Goal: Task Accomplishment & Management: Manage account settings

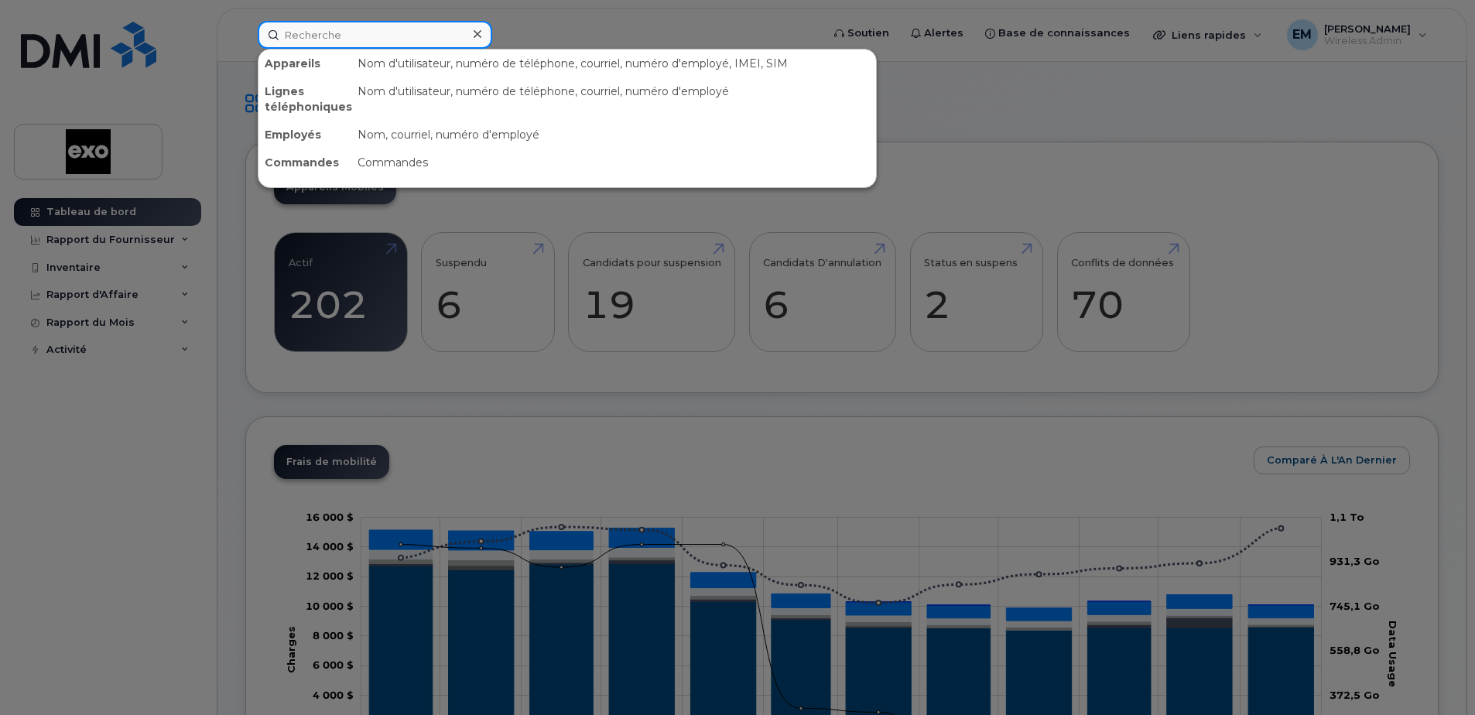
paste input "[PHONE_NUMBER]"
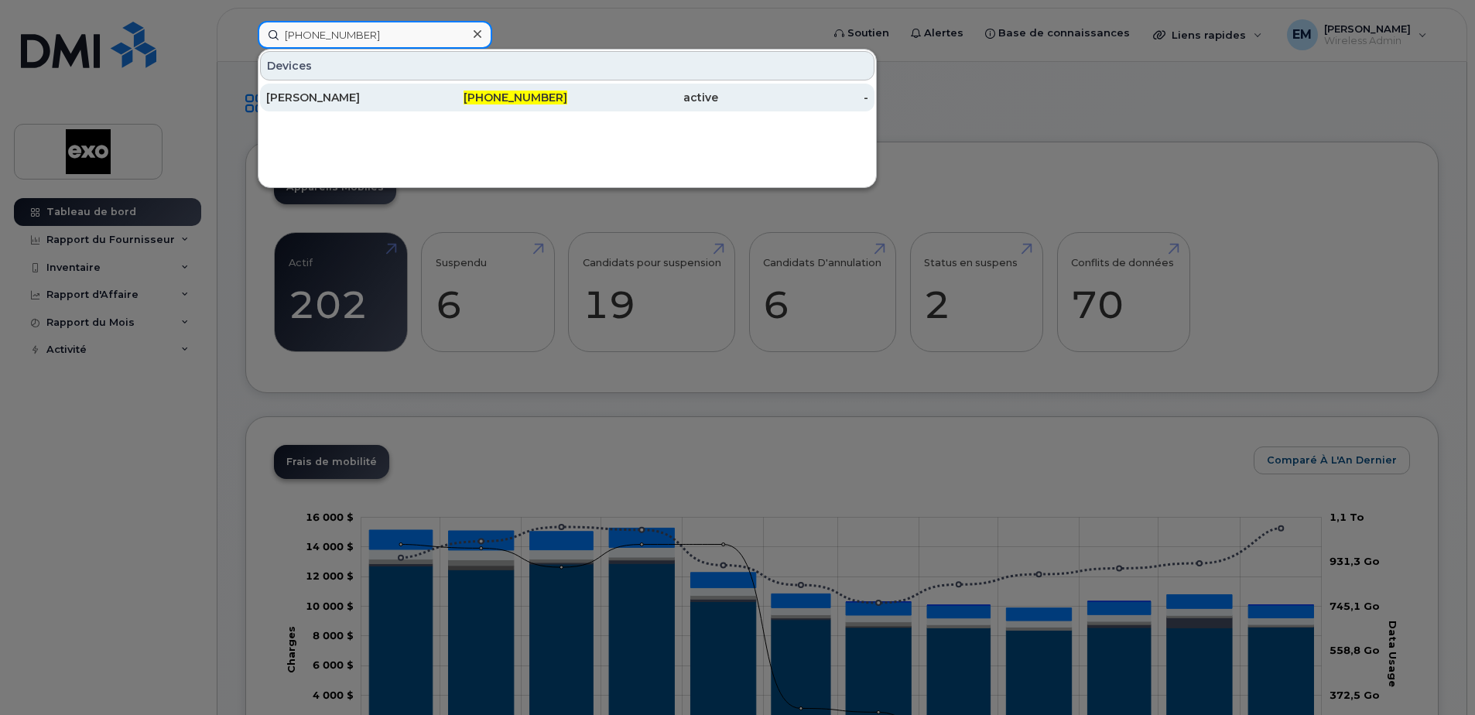
type input "[PHONE_NUMBER]"
click at [338, 98] on div "[PERSON_NAME]" at bounding box center [341, 97] width 151 height 15
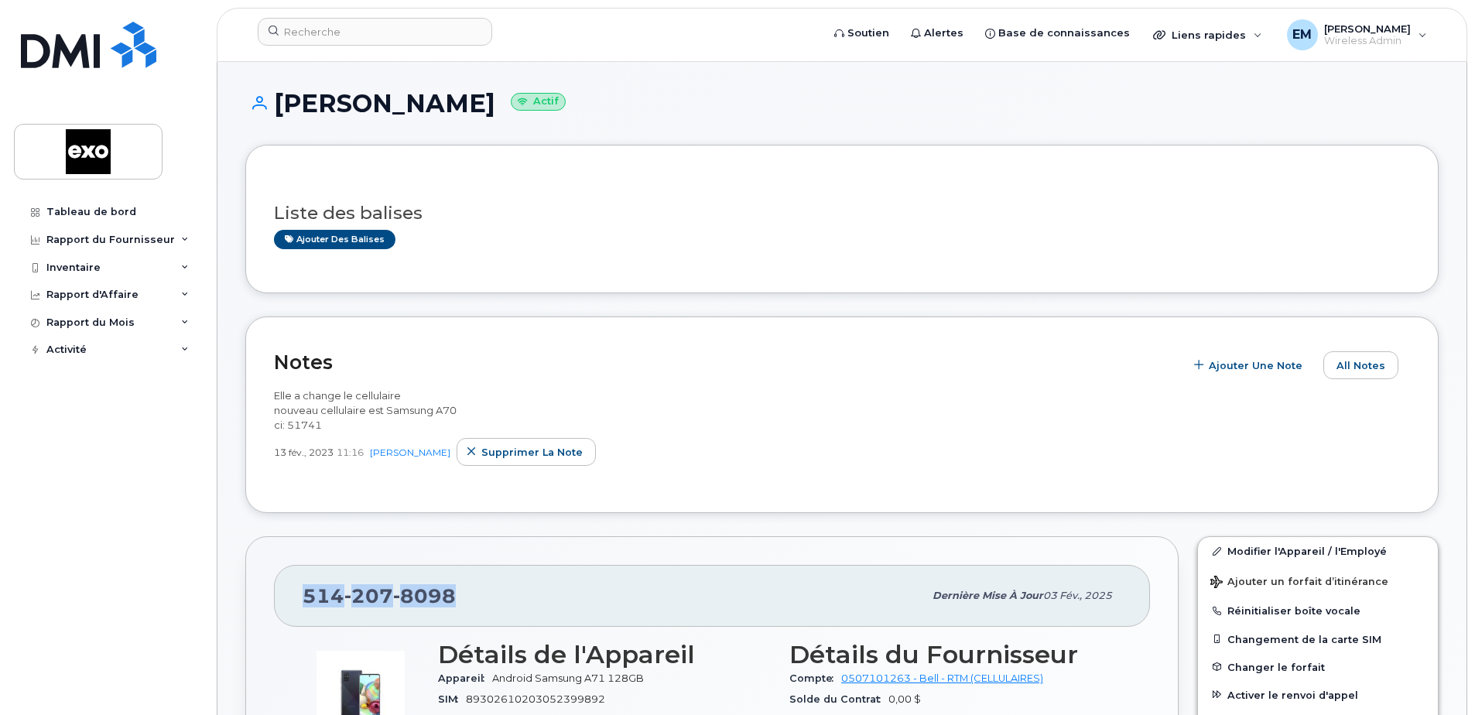
drag, startPoint x: 462, startPoint y: 598, endPoint x: 297, endPoint y: 598, distance: 164.9
click at [297, 598] on div "514 207 8098 Dernière mise à jour 03 fév., 2025" at bounding box center [712, 596] width 876 height 62
drag, startPoint x: 297, startPoint y: 598, endPoint x: 393, endPoint y: 595, distance: 96.0
copy span "514 207 8098"
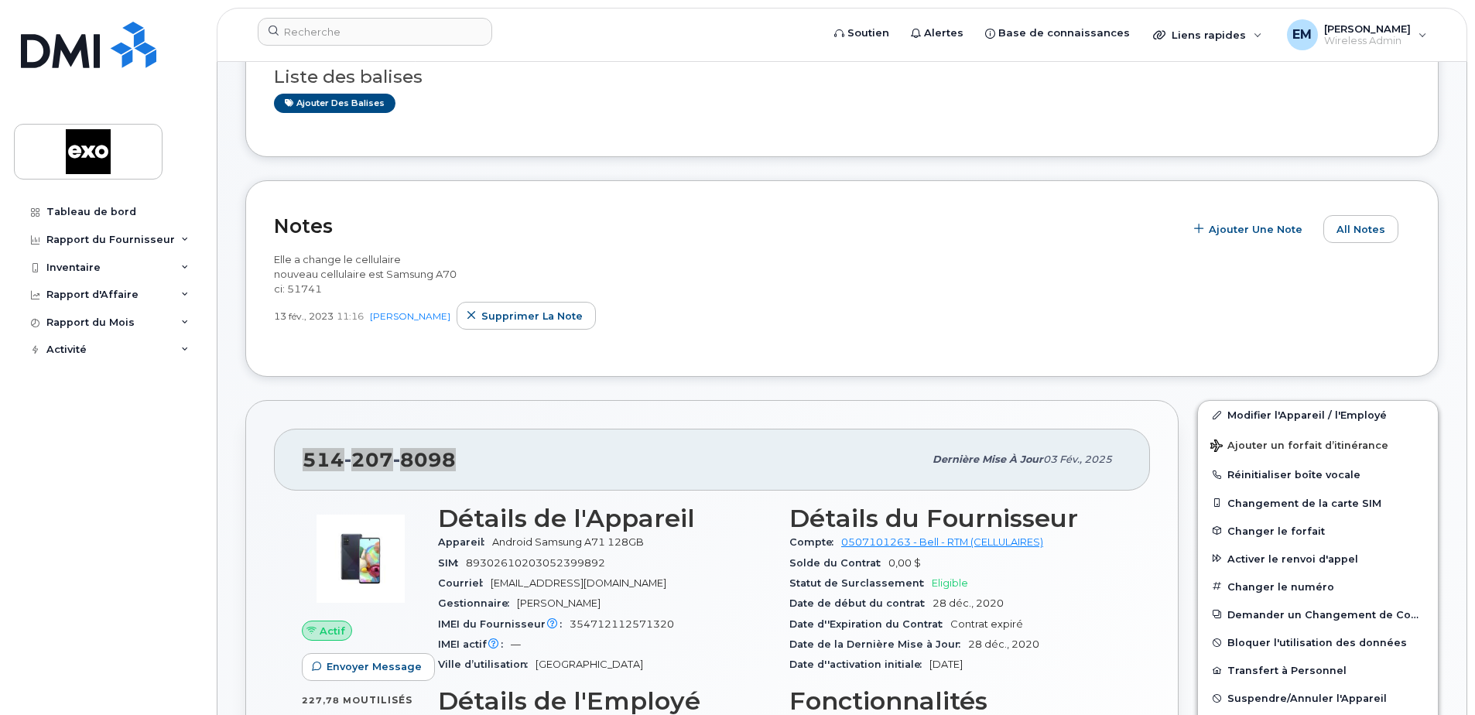
scroll to position [155, 0]
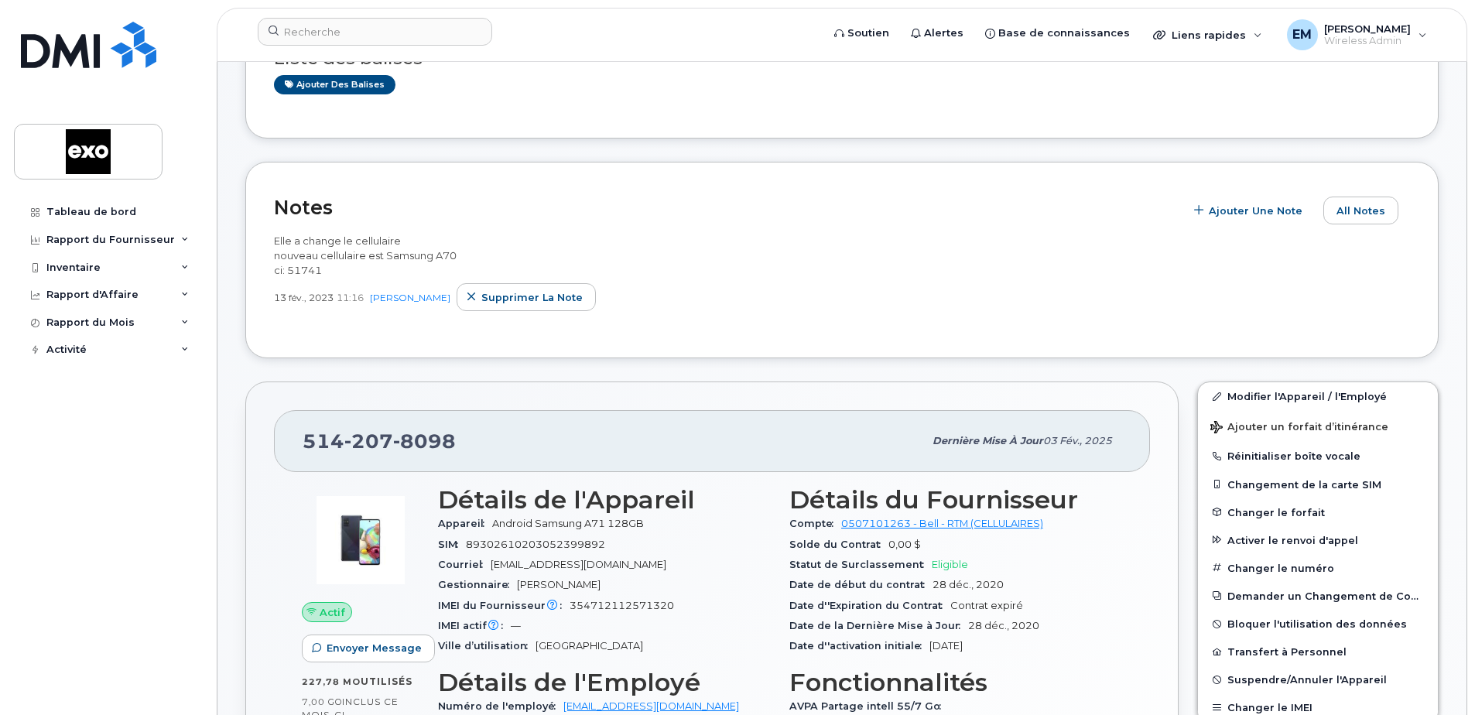
click at [709, 557] on div "Courriel clegault@exo.quebec" at bounding box center [604, 565] width 333 height 20
click at [1287, 391] on link "Modifier l'Appareil / l'Employé" at bounding box center [1318, 396] width 240 height 28
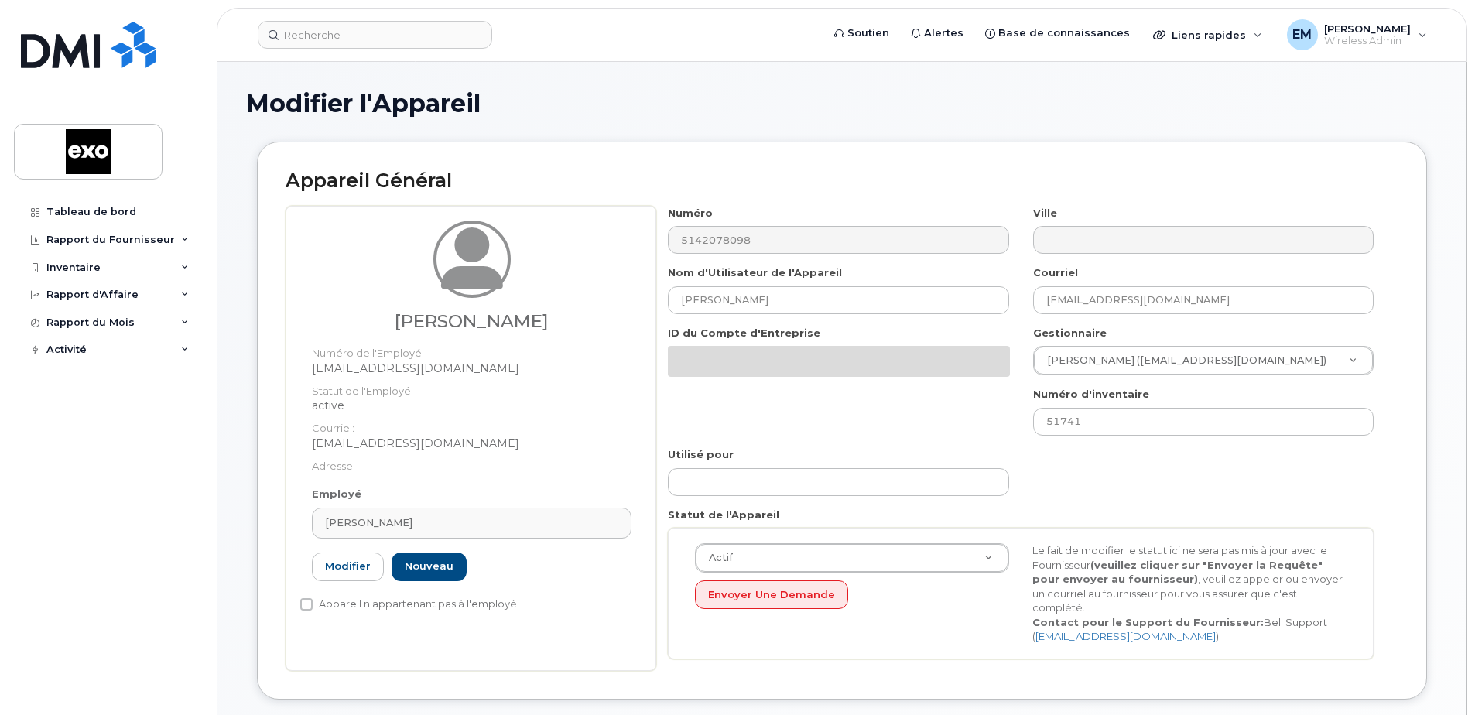
select select "4353485"
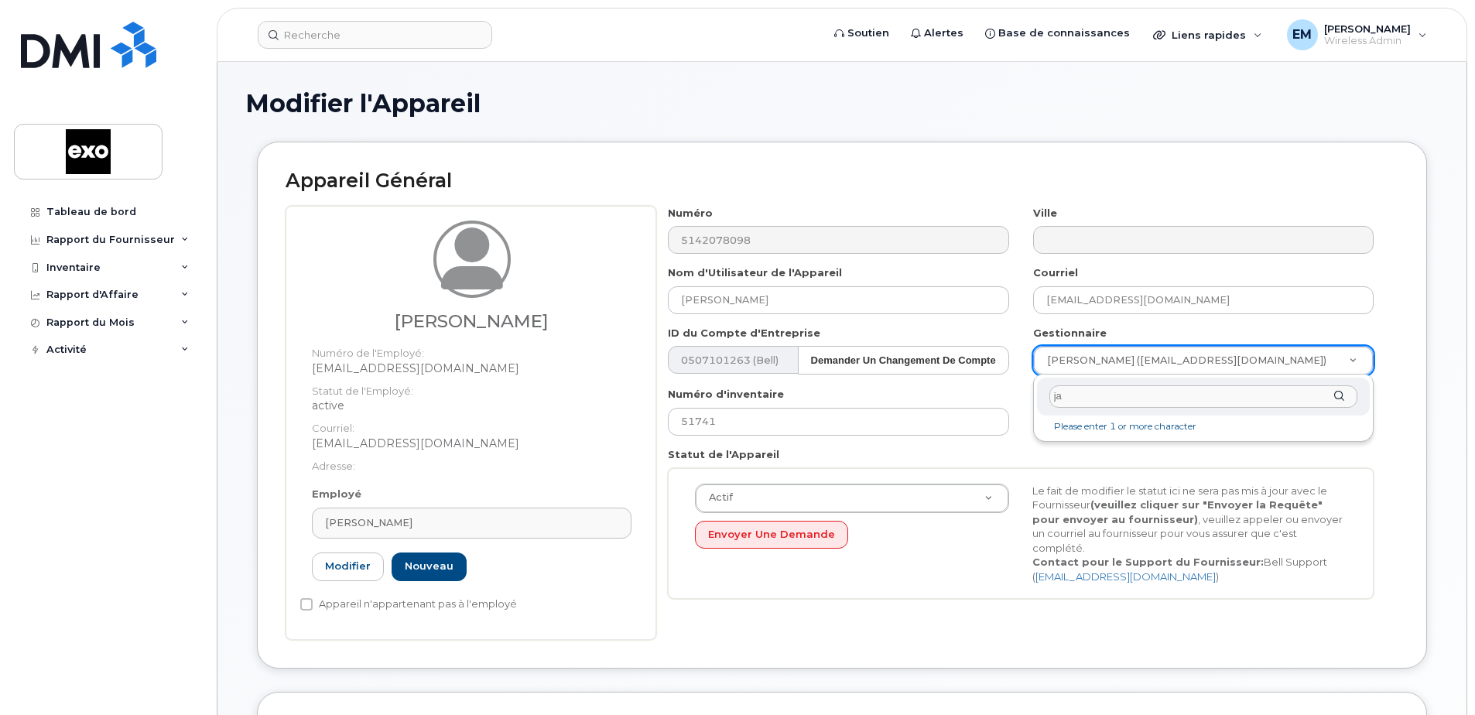
type input "j"
type input "d"
type input "a"
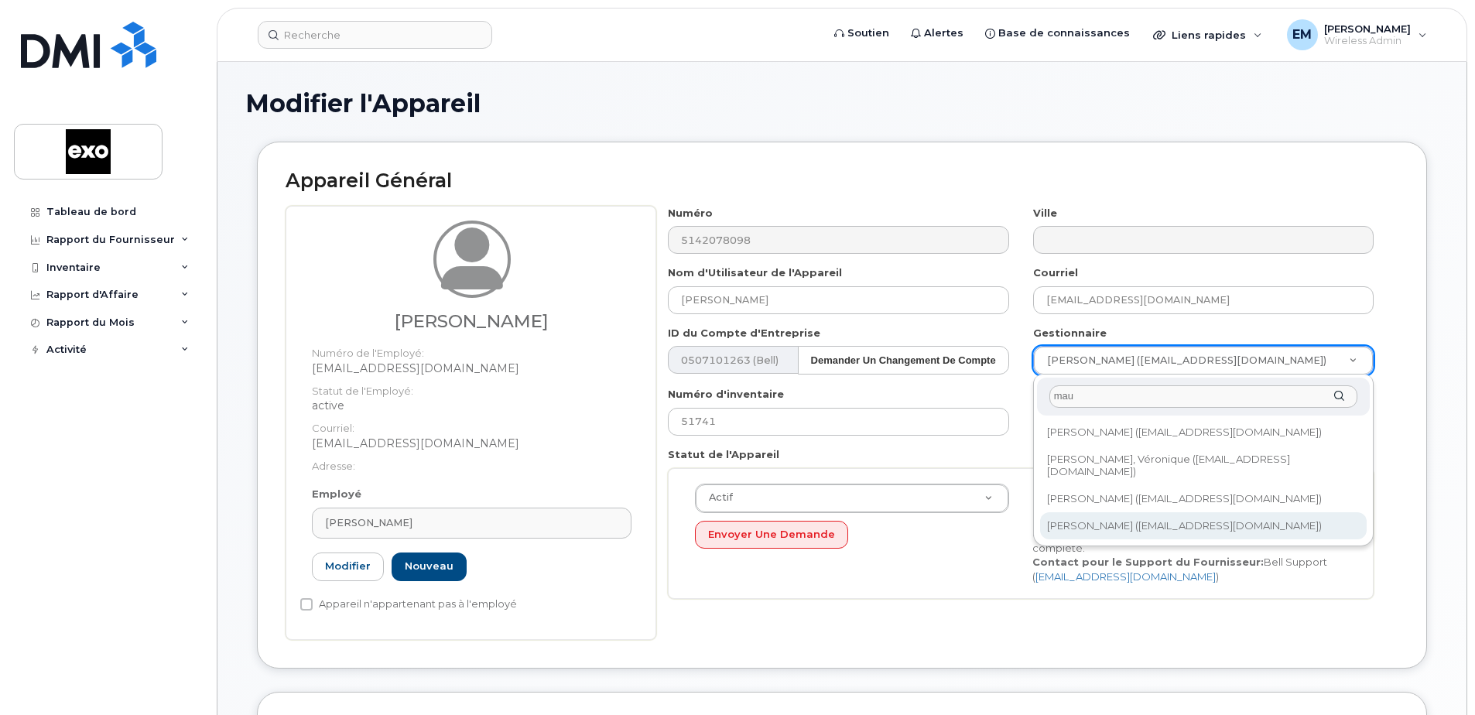
type input "mau"
type input "1608821"
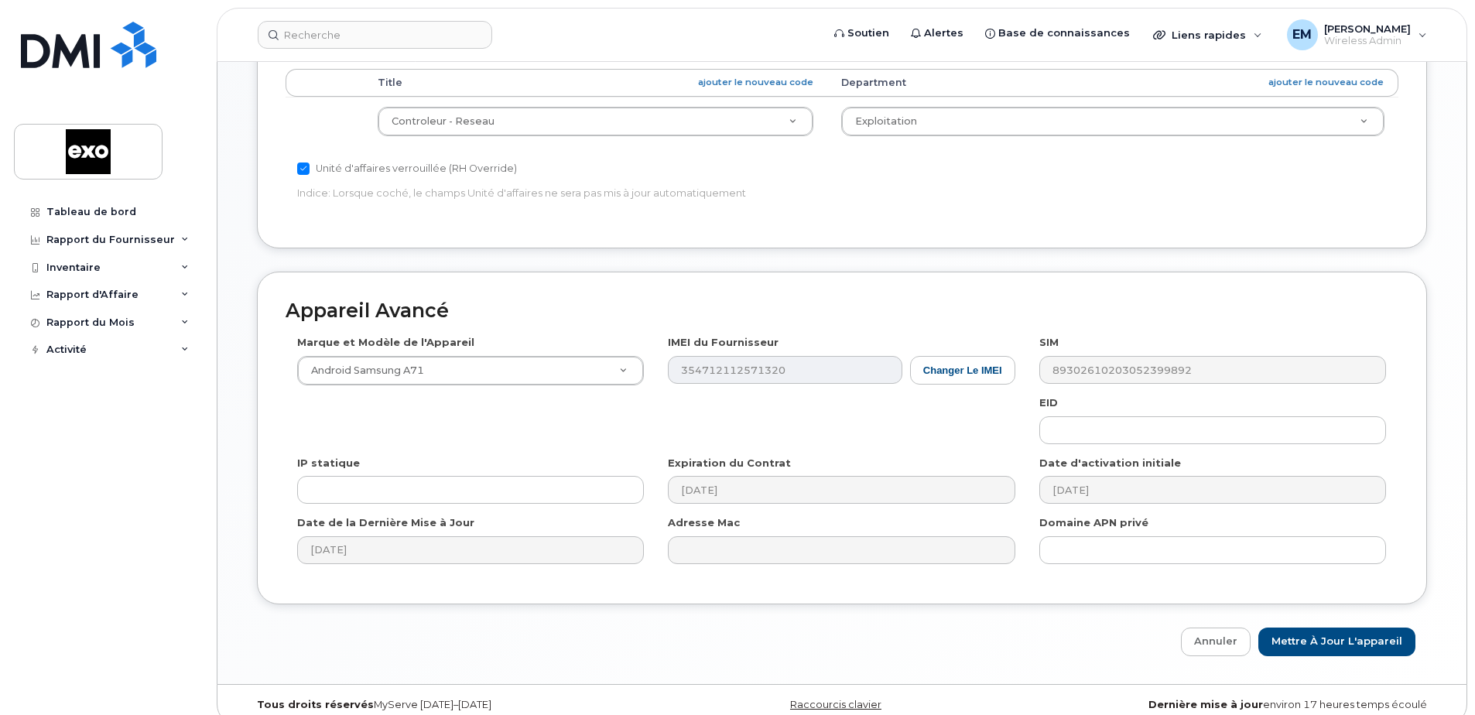
scroll to position [705, 0]
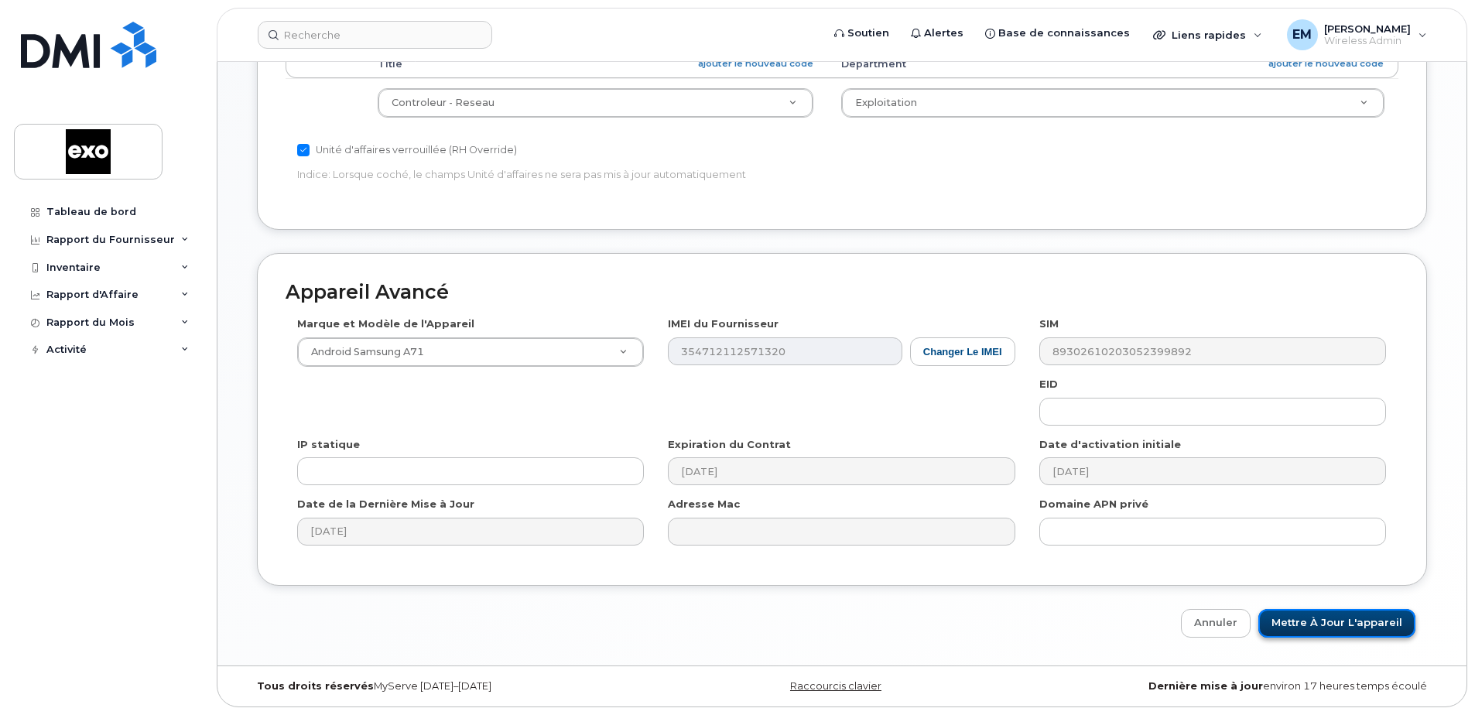
click at [1335, 619] on input "Mettre à jour l'appareil" at bounding box center [1337, 623] width 157 height 29
type input "Sauvegarde..."
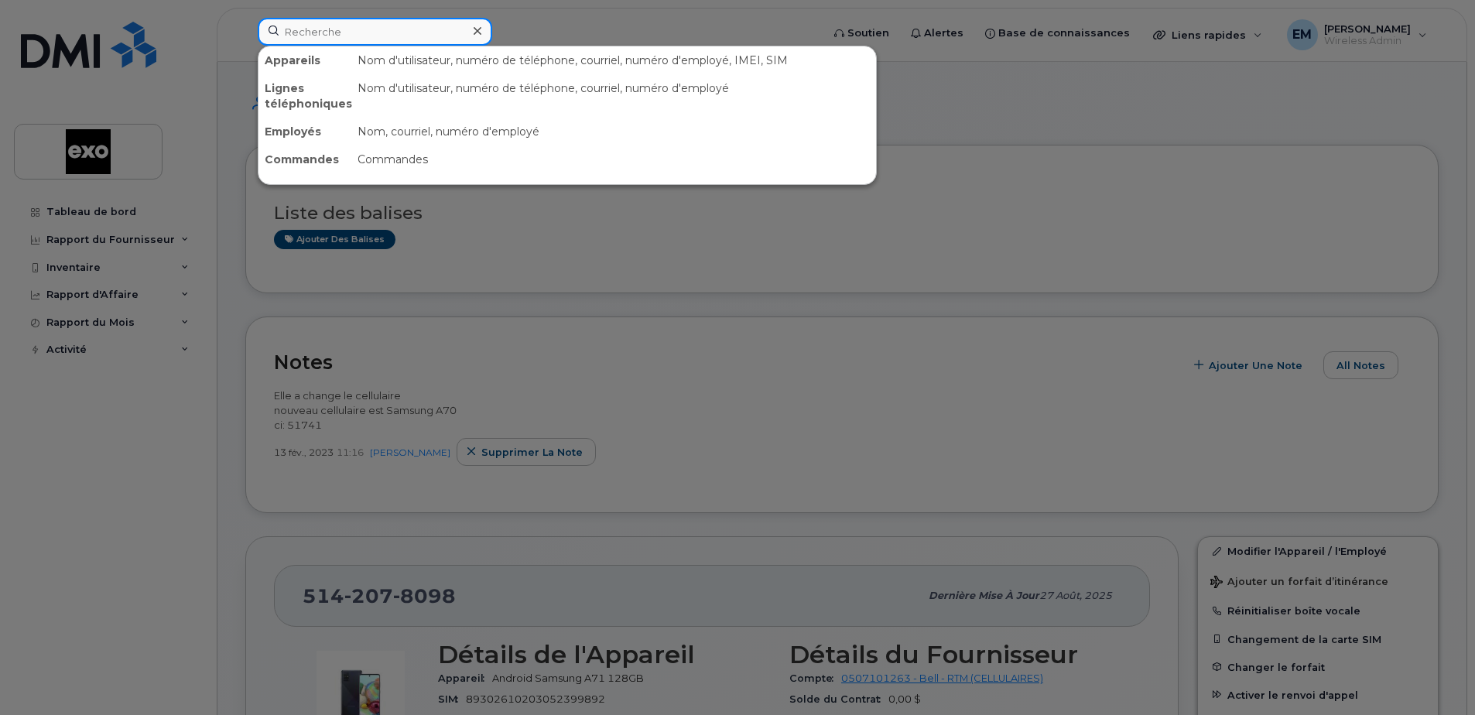
paste input "5142078098"
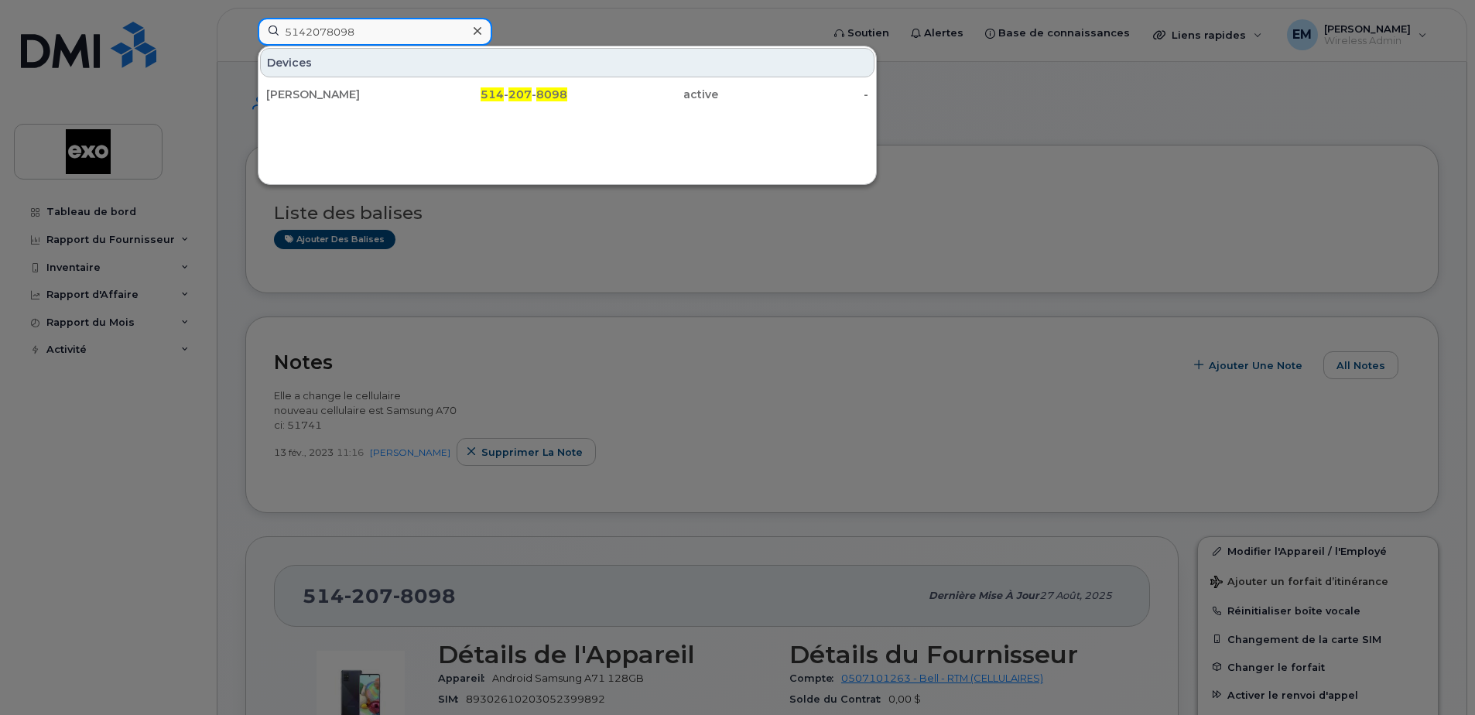
type input "5142078098"
click at [1064, 131] on div at bounding box center [737, 357] width 1475 height 715
